Goal: Information Seeking & Learning: Learn about a topic

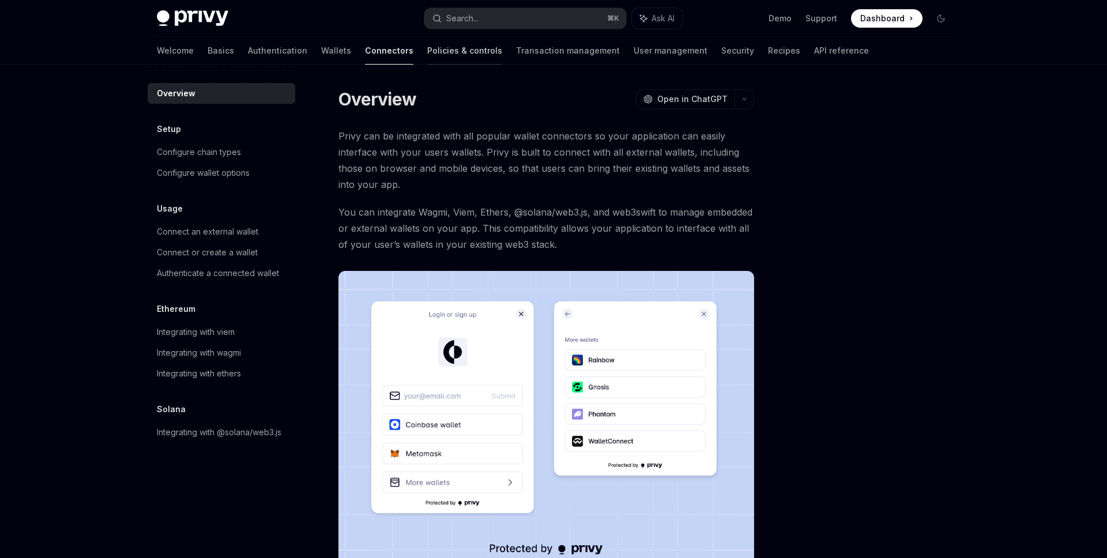
click at [427, 53] on link "Policies & controls" at bounding box center [464, 51] width 75 height 28
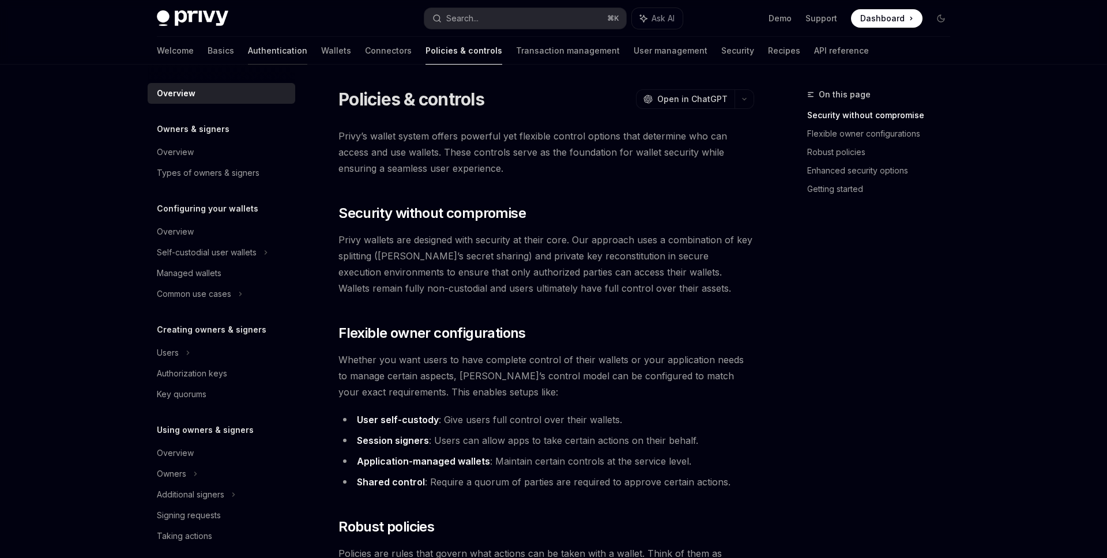
click at [248, 46] on link "Authentication" at bounding box center [277, 51] width 59 height 28
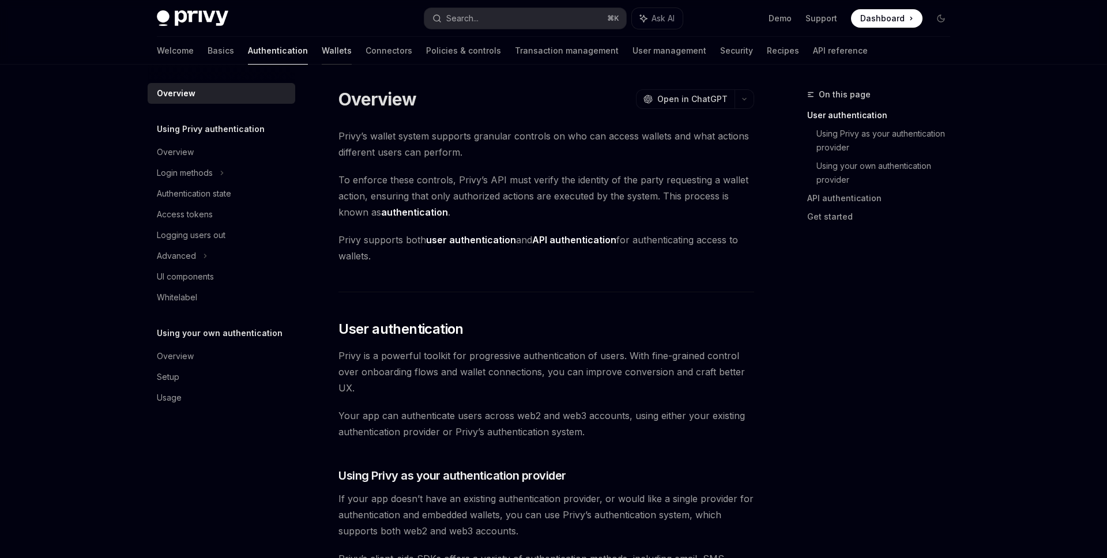
click at [322, 46] on link "Wallets" at bounding box center [337, 51] width 30 height 28
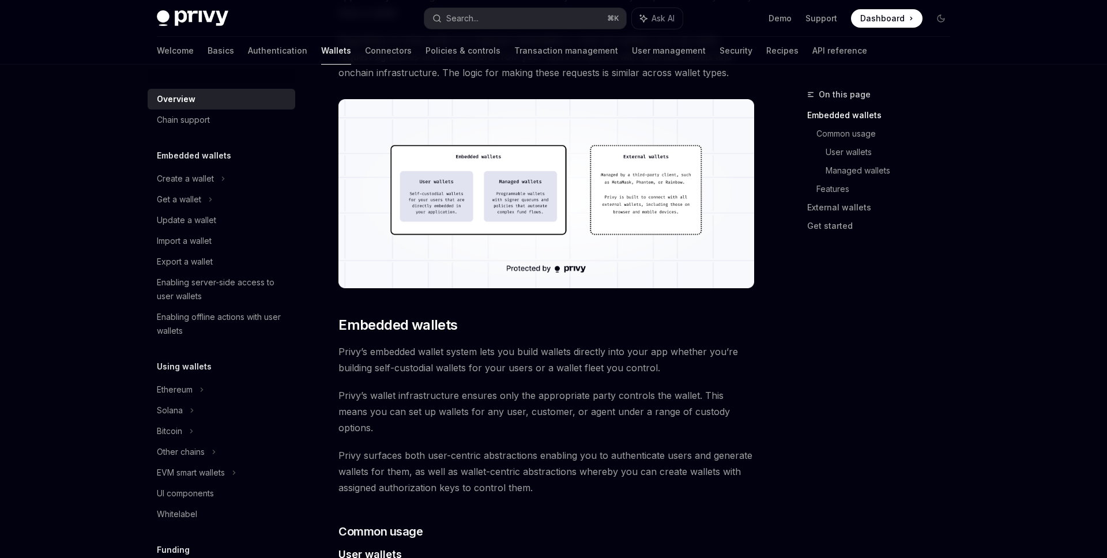
scroll to position [209, 0]
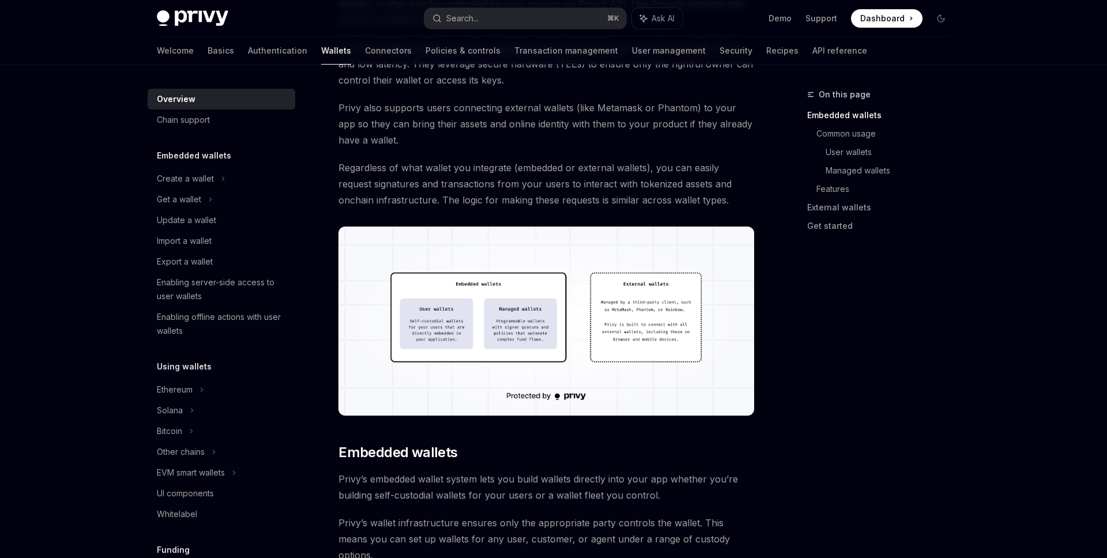
click at [426, 314] on img at bounding box center [546, 321] width 416 height 189
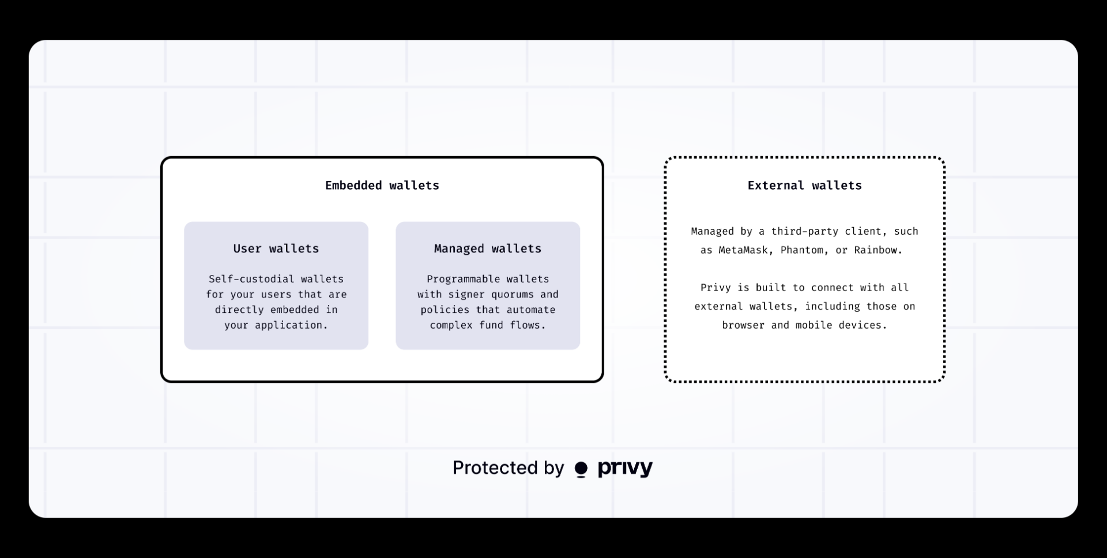
click at [447, 338] on img at bounding box center [553, 279] width 1049 height 478
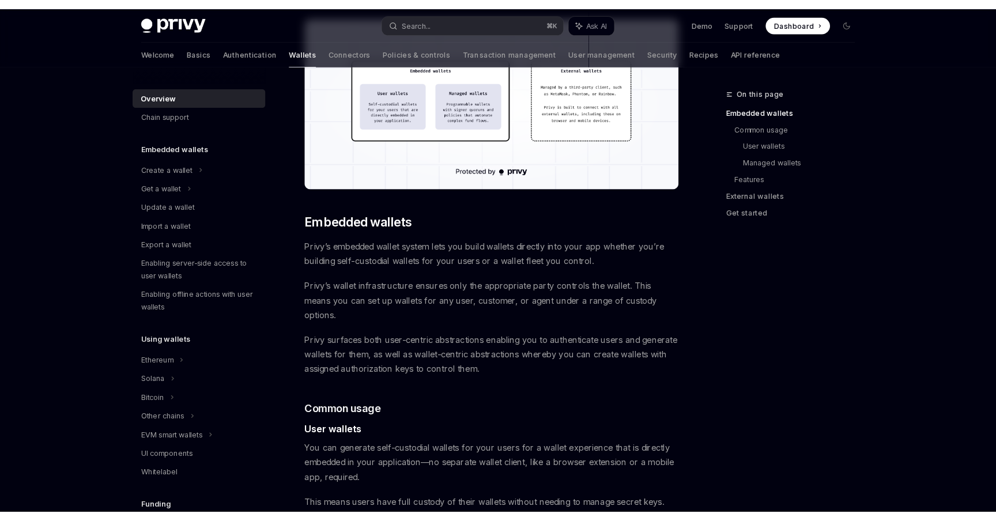
scroll to position [434, 0]
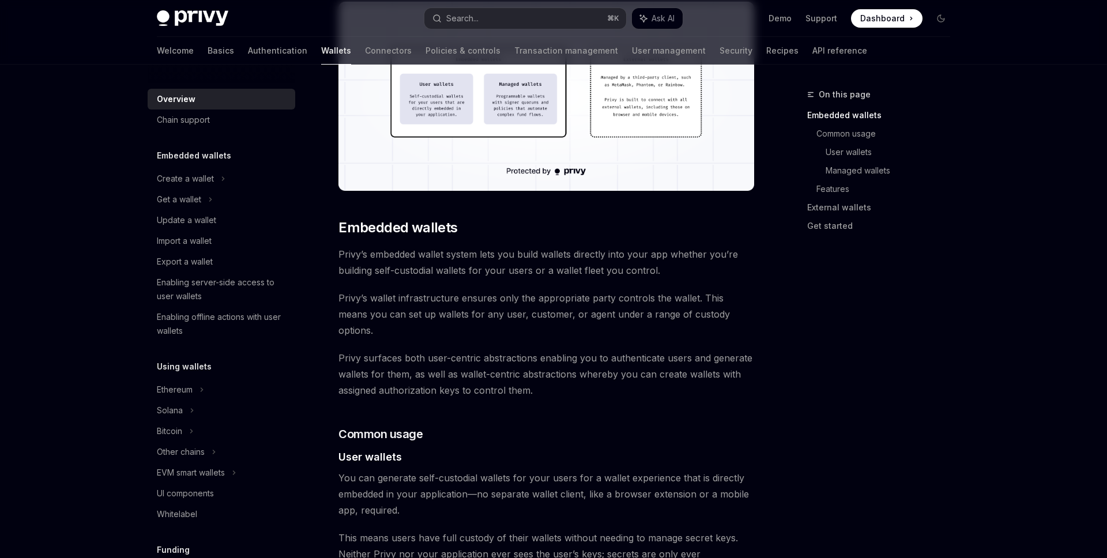
type textarea "*"
